Goal: Information Seeking & Learning: Check status

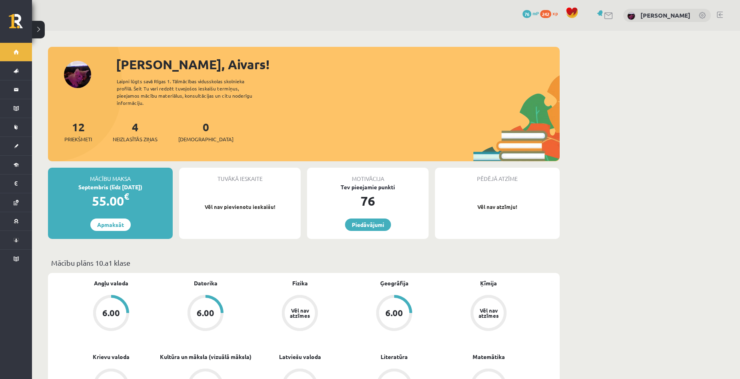
scroll to position [80, 0]
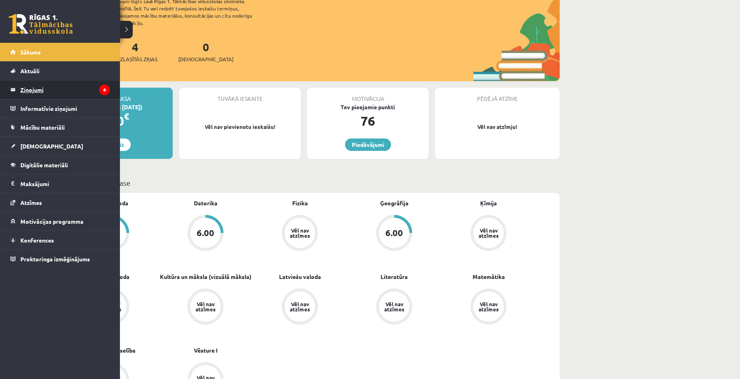
click at [44, 85] on legend "Ziņojumi 4" at bounding box center [65, 89] width 90 height 18
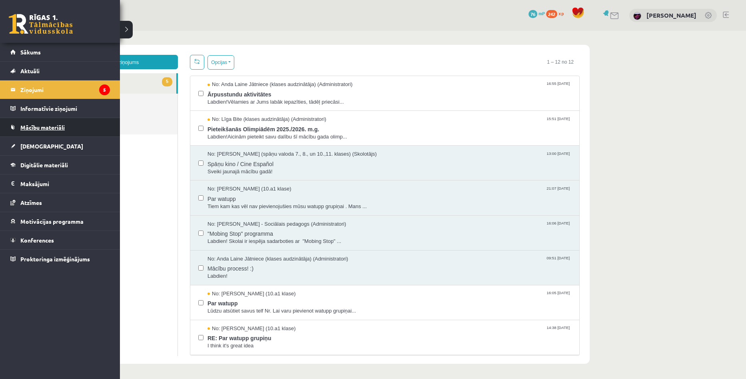
click at [22, 124] on span "Mācību materiāli" at bounding box center [42, 127] width 44 height 7
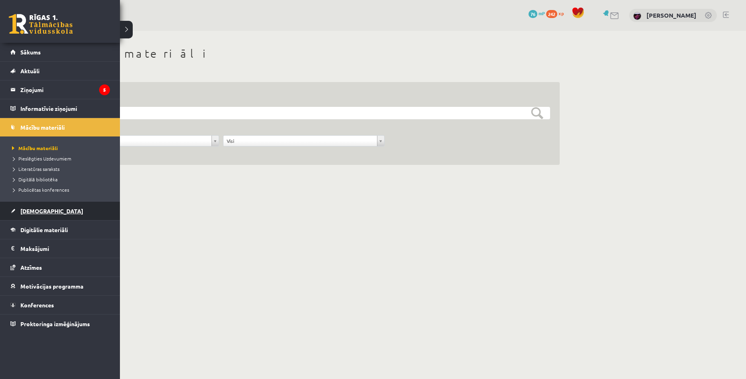
click at [37, 210] on span "[DEMOGRAPHIC_DATA]" at bounding box center [51, 210] width 63 height 7
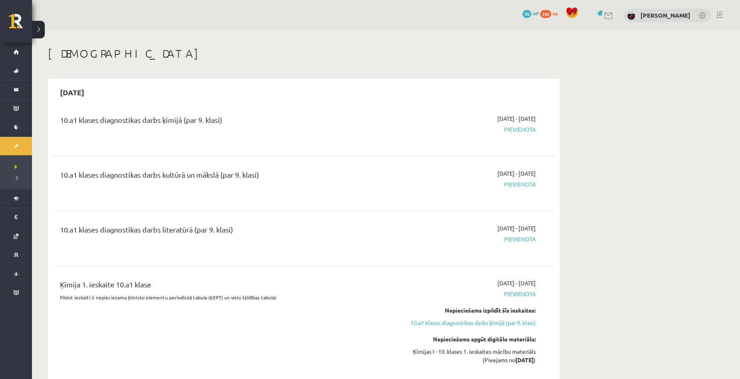
drag, startPoint x: 504, startPoint y: 128, endPoint x: 551, endPoint y: 125, distance: 47.3
click at [551, 125] on div "10.a1 klases diagnostikas darbs ķīmijā (par 9. klasi) [DATE] - [DATE] [GEOGRAPH…" at bounding box center [304, 128] width 504 height 45
